Goal: Find specific page/section: Find specific page/section

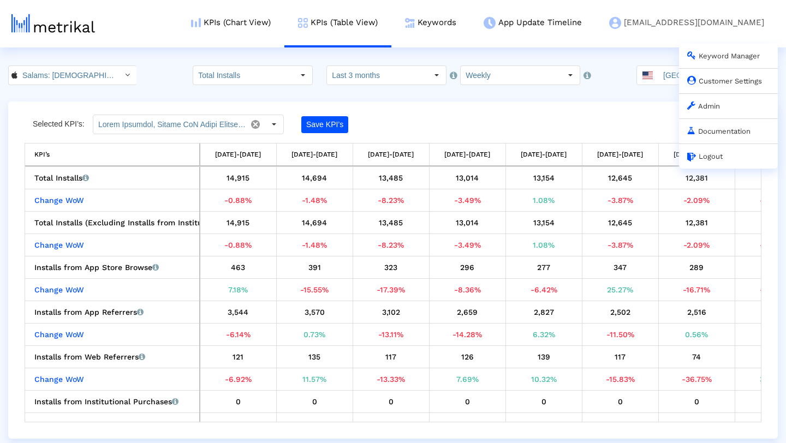
click at [710, 104] on link "Admin" at bounding box center [703, 106] width 33 height 8
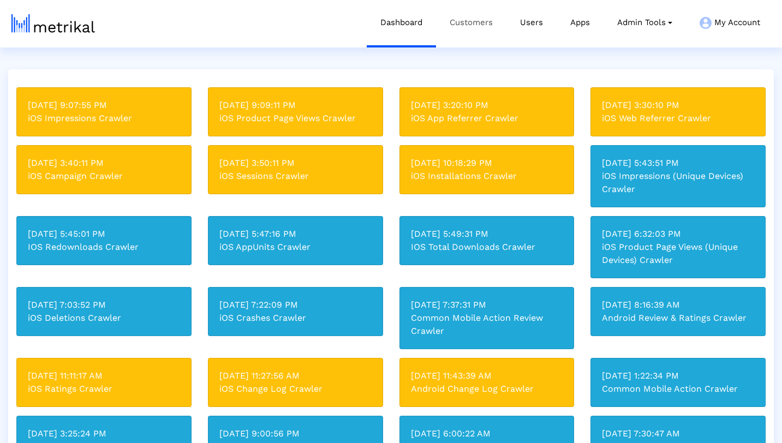
click at [485, 25] on link "Customers" at bounding box center [471, 22] width 70 height 45
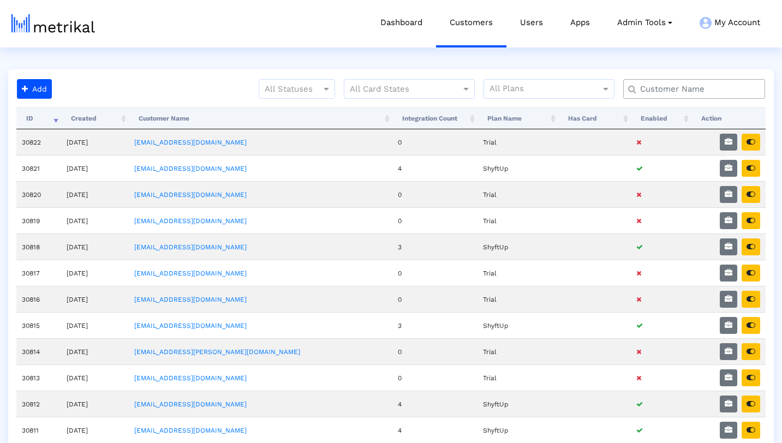
click at [697, 89] on input "text" at bounding box center [696, 88] width 128 height 11
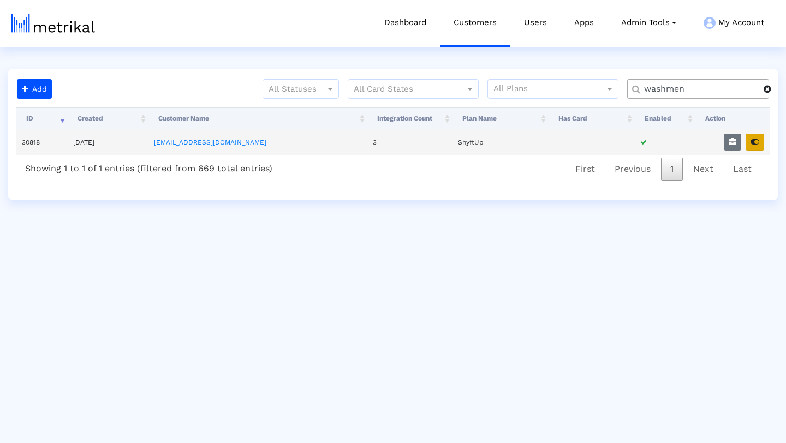
type input "washmen"
click at [755, 141] on icon "button" at bounding box center [754, 142] width 9 height 8
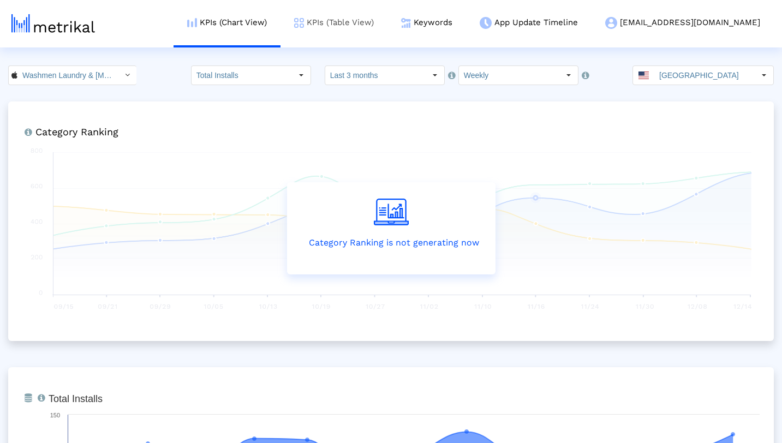
click at [387, 23] on link "KPIs (Table View)" at bounding box center [333, 22] width 107 height 45
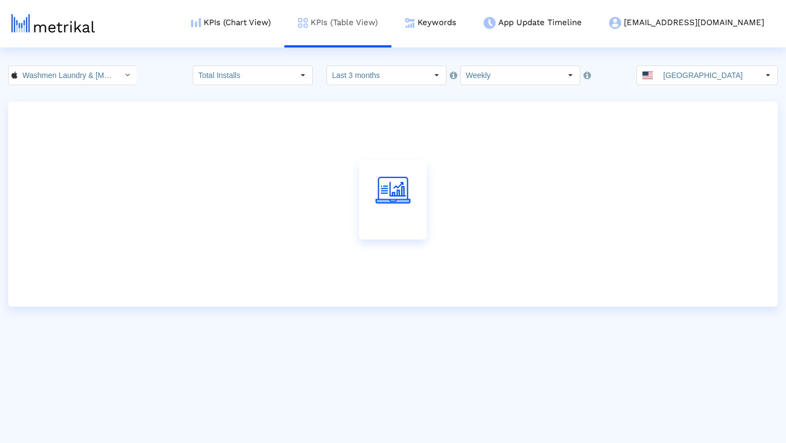
click at [367, 23] on link "KPIs (Table View)" at bounding box center [337, 22] width 107 height 45
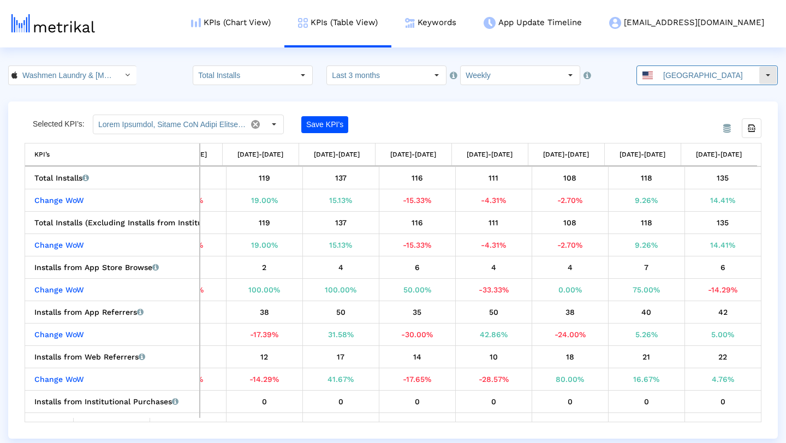
click at [746, 72] on input "[GEOGRAPHIC_DATA]" at bounding box center [708, 75] width 100 height 19
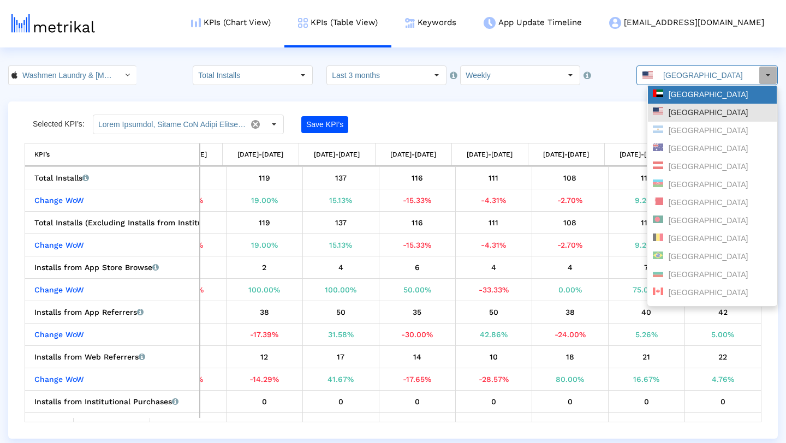
click at [722, 93] on div "[GEOGRAPHIC_DATA]" at bounding box center [711, 94] width 119 height 10
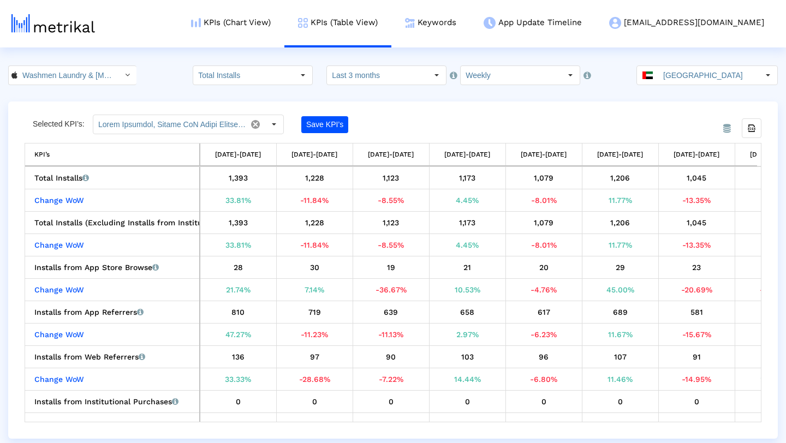
click at [689, 107] on div "From Database Selected KPI’s: Save KPI’s Export all data KPI’s KPI’s [DATE]-[DA…" at bounding box center [392, 269] width 769 height 337
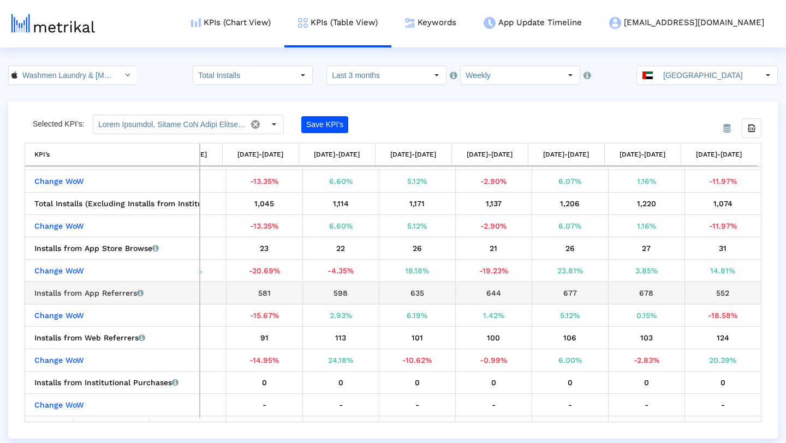
scroll to position [23, 0]
